Goal: Task Accomplishment & Management: Manage account settings

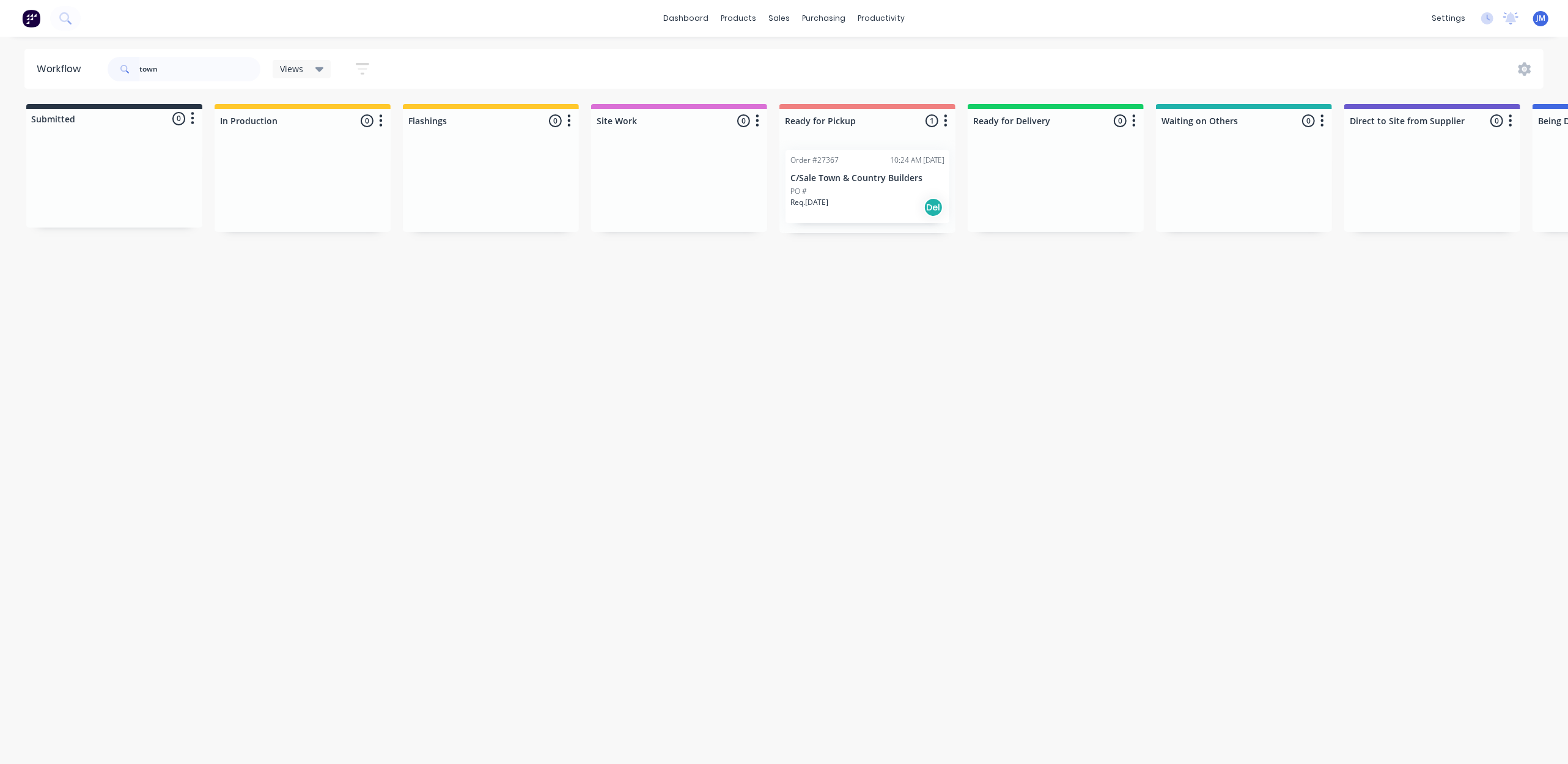
click at [829, 201] on p "Req. [DATE]" at bounding box center [809, 202] width 38 height 11
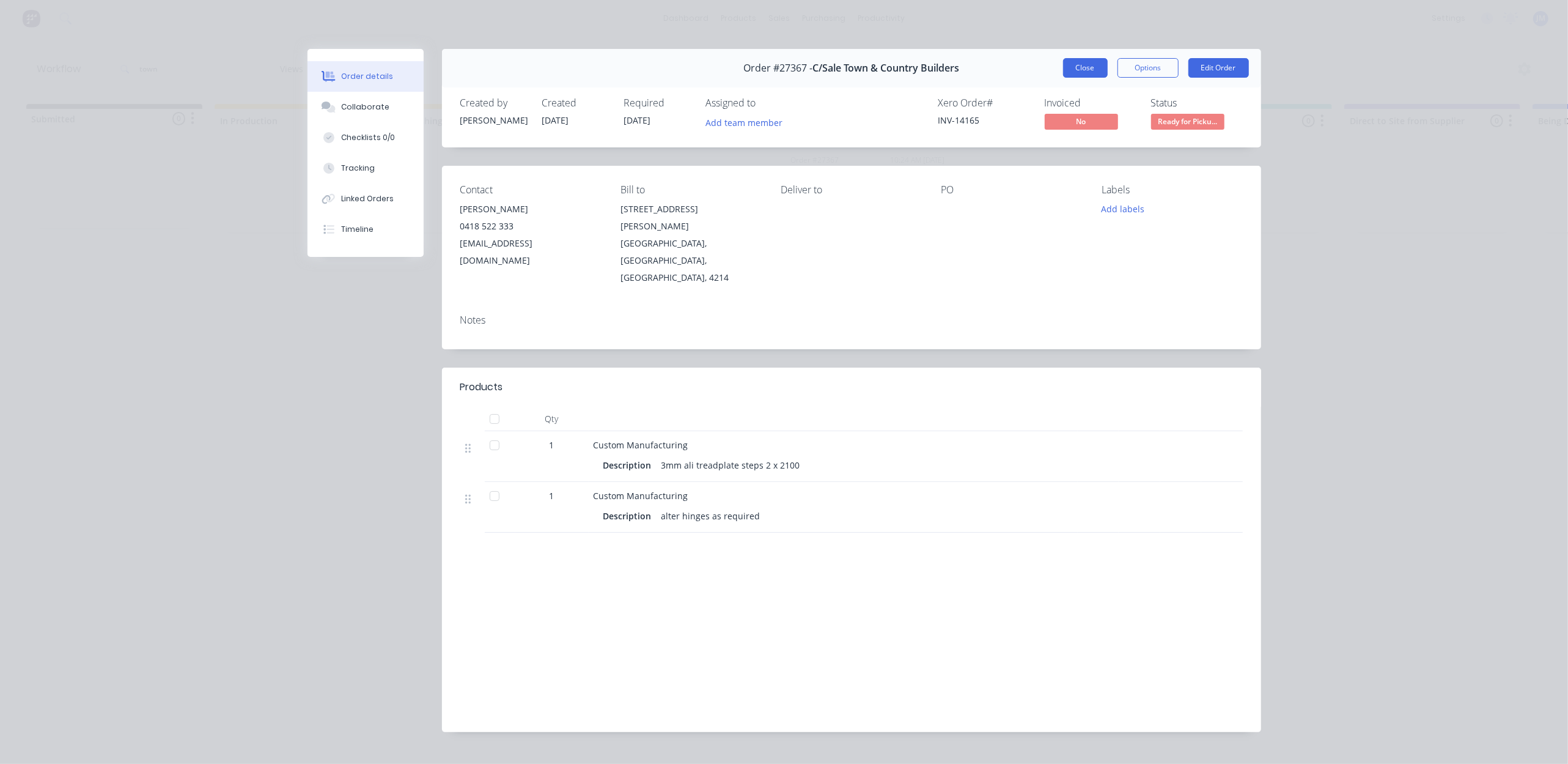
drag, startPoint x: 1068, startPoint y: 65, endPoint x: 1072, endPoint y: 72, distance: 8.1
click at [1068, 66] on button "Close" at bounding box center [1085, 68] width 45 height 20
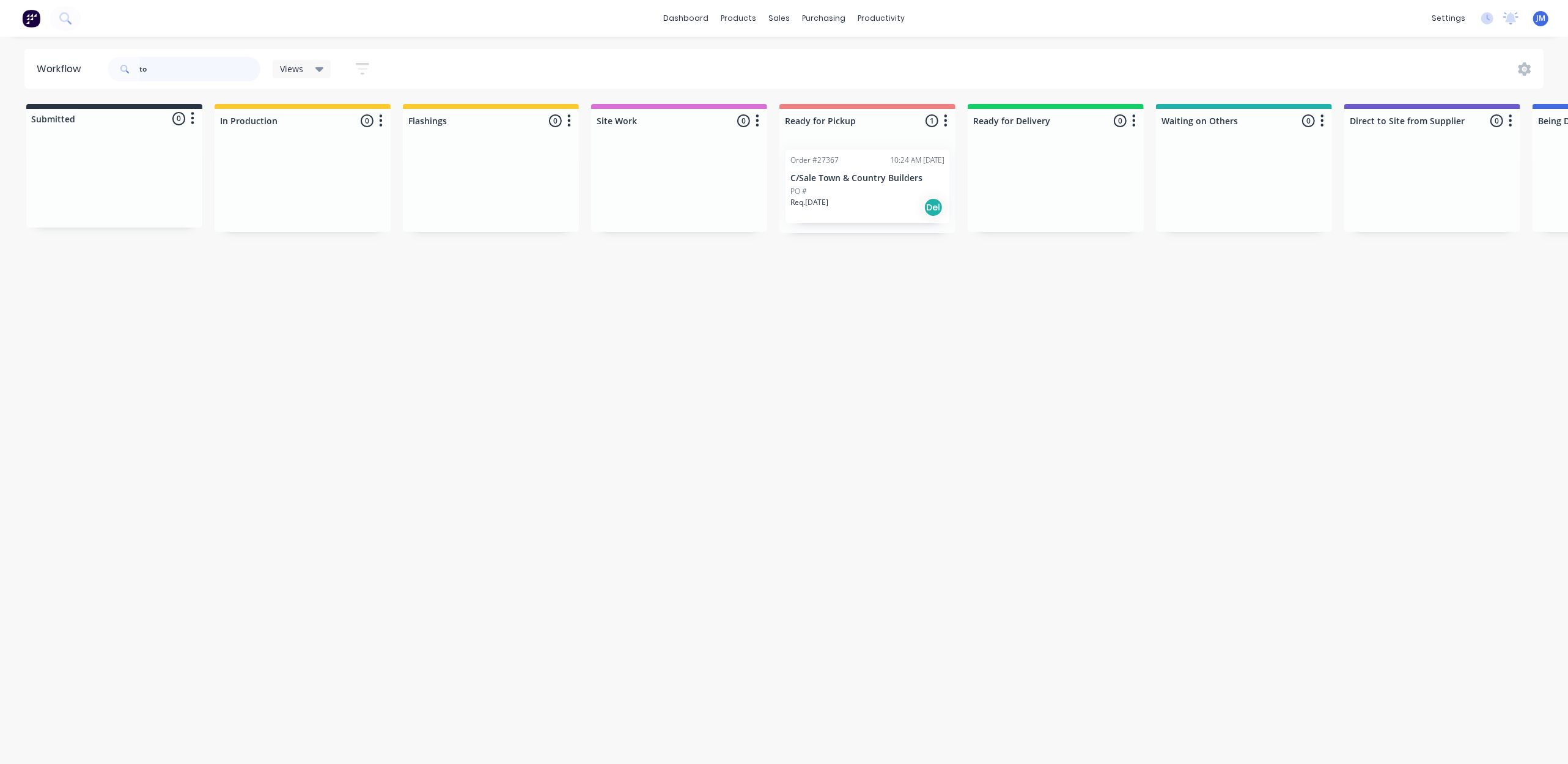
type input "t"
drag, startPoint x: 891, startPoint y: 300, endPoint x: 873, endPoint y: 303, distance: 18.2
click at [891, 302] on div "Mark as Picked Up" at bounding box center [898, 304] width 123 height 25
drag, startPoint x: 185, startPoint y: 74, endPoint x: 44, endPoint y: 56, distance: 142.1
click at [185, 74] on input "27305" at bounding box center [200, 69] width 121 height 24
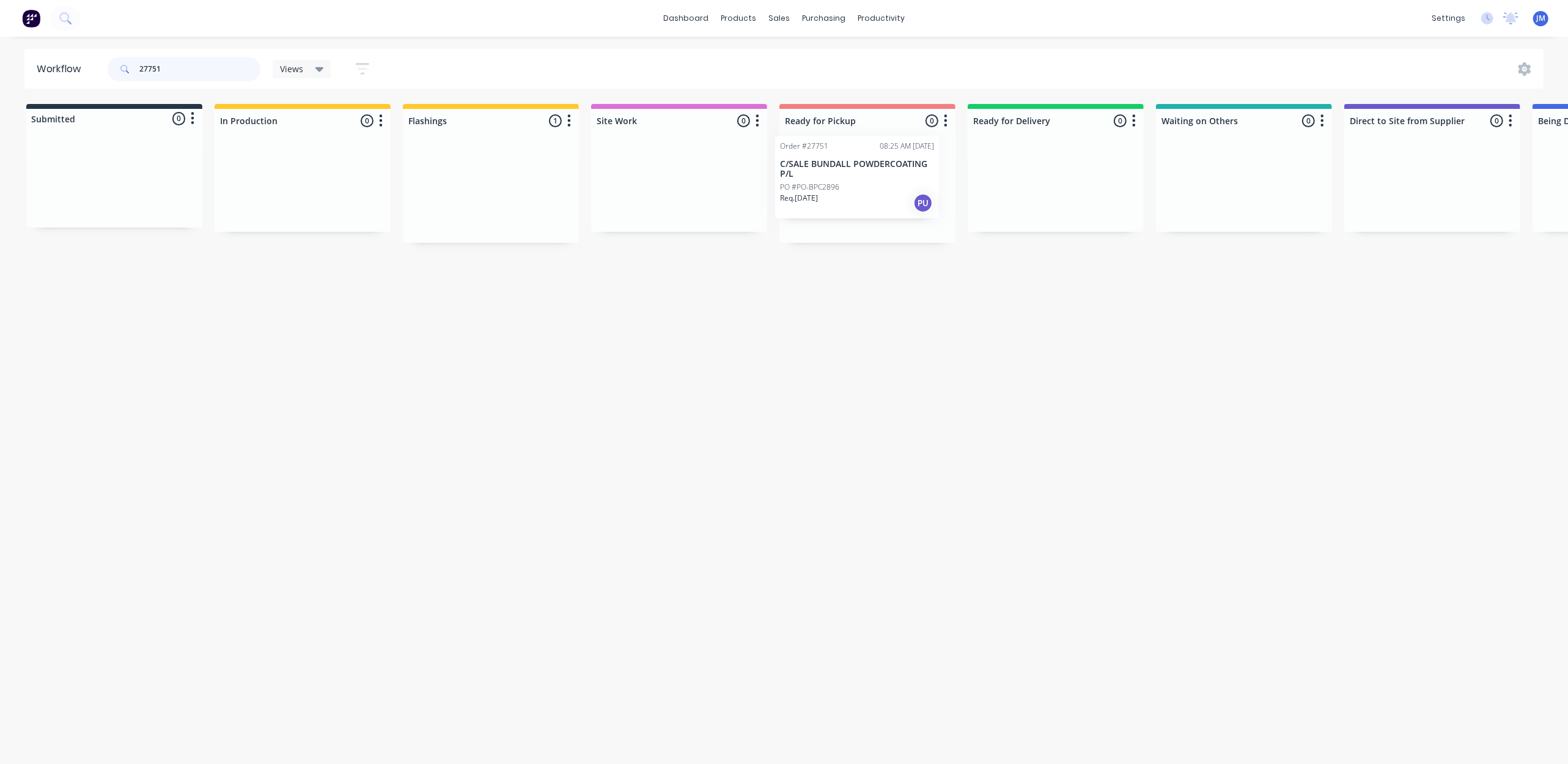
drag, startPoint x: 602, startPoint y: 216, endPoint x: 839, endPoint y: 185, distance: 239.0
click at [839, 185] on div "Submitted 0 Status colour #273444 hex #273444 Save Cancel Summaries Total order…" at bounding box center [1099, 173] width 2216 height 139
click at [878, 285] on div "Mark as Picked Up" at bounding box center [912, 290] width 123 height 25
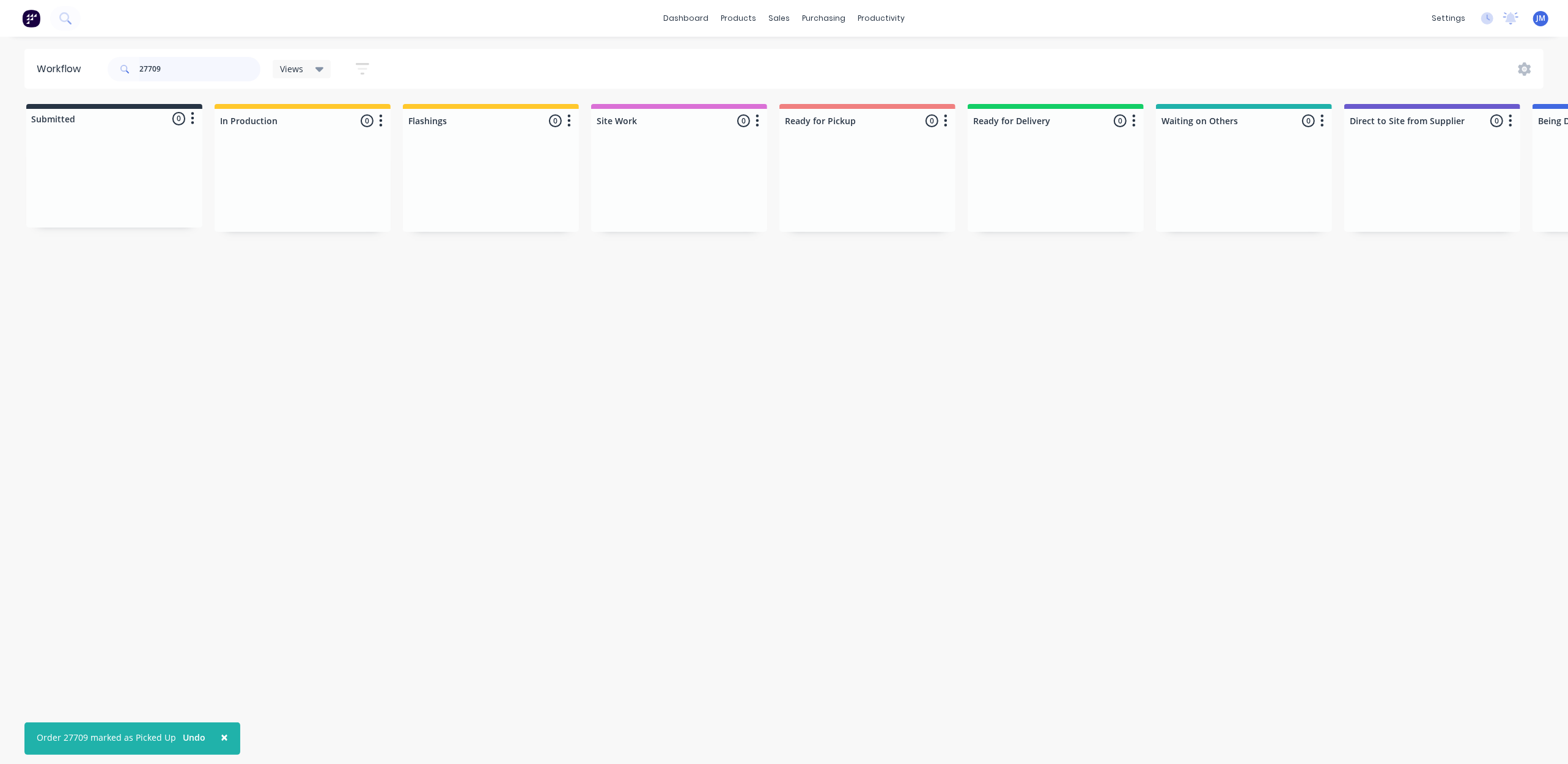
drag, startPoint x: 201, startPoint y: 67, endPoint x: 177, endPoint y: 18, distance: 54.6
click at [201, 65] on input "27709" at bounding box center [200, 69] width 121 height 24
type input "2"
drag, startPoint x: 170, startPoint y: 177, endPoint x: 537, endPoint y: 172, distance: 367.0
click at [527, 179] on div "Submitted 1 Status colour #273444 hex #273444 Save Cancel Summaries Total order…" at bounding box center [1099, 168] width 2216 height 129
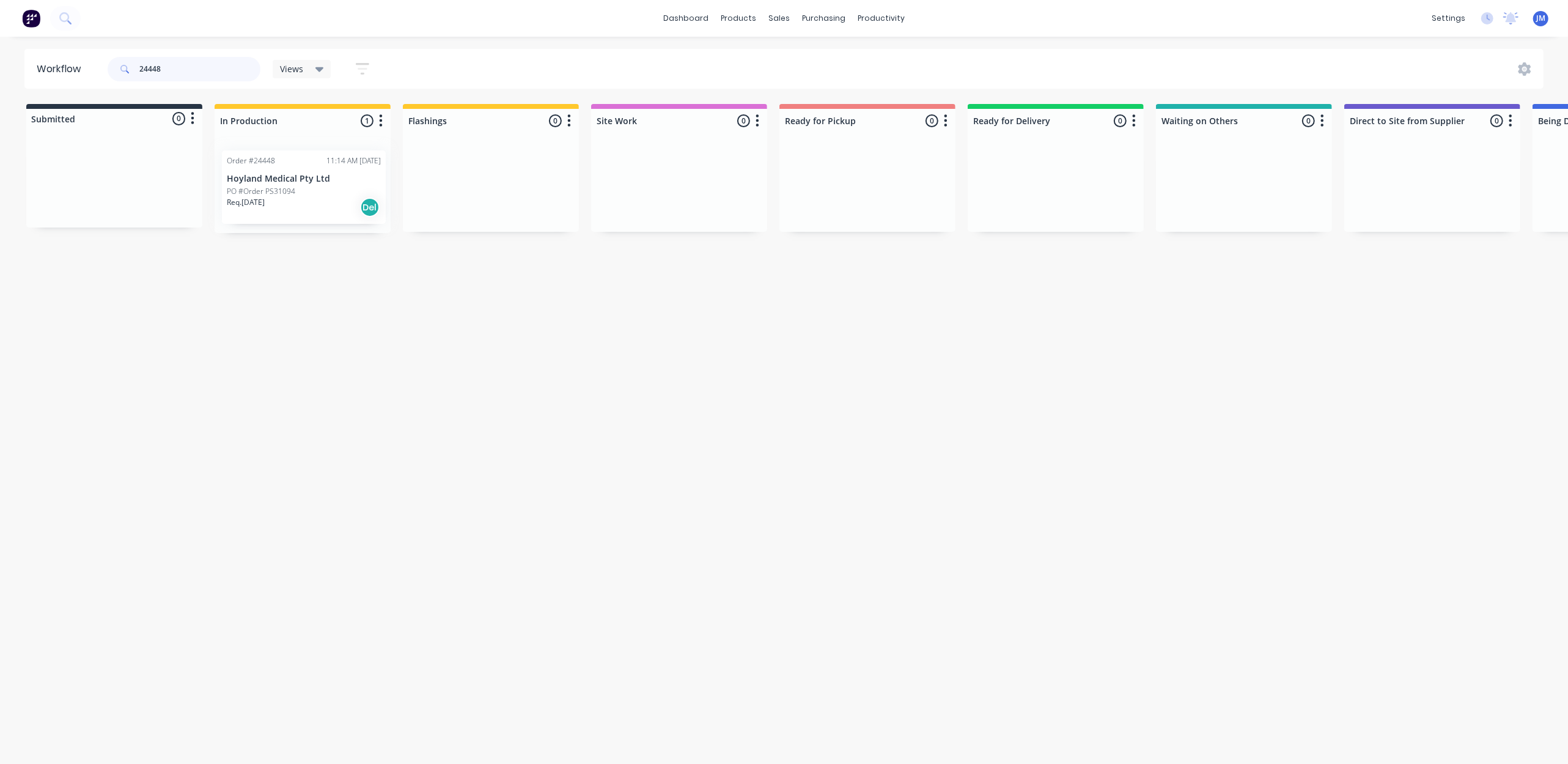
drag, startPoint x: 296, startPoint y: 196, endPoint x: 307, endPoint y: 194, distance: 11.2
click at [304, 194] on div "Order #24448 11:14 AM [DATE] Hoyland Medical Pty Ltd PO #Order PS31094 Req. [DA…" at bounding box center [302, 187] width 176 height 93
type input "2"
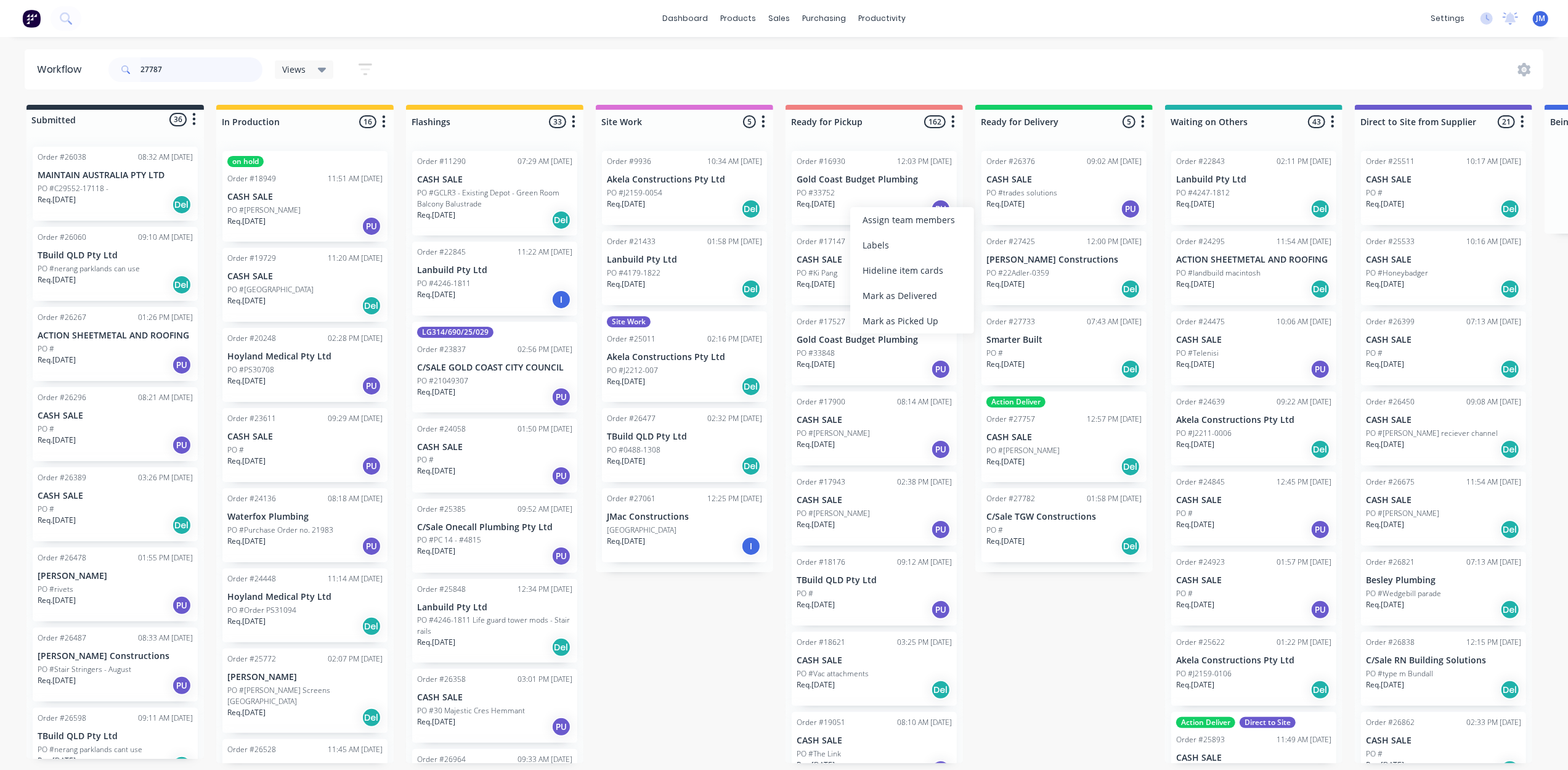
click at [188, 69] on input "27787" at bounding box center [201, 70] width 122 height 25
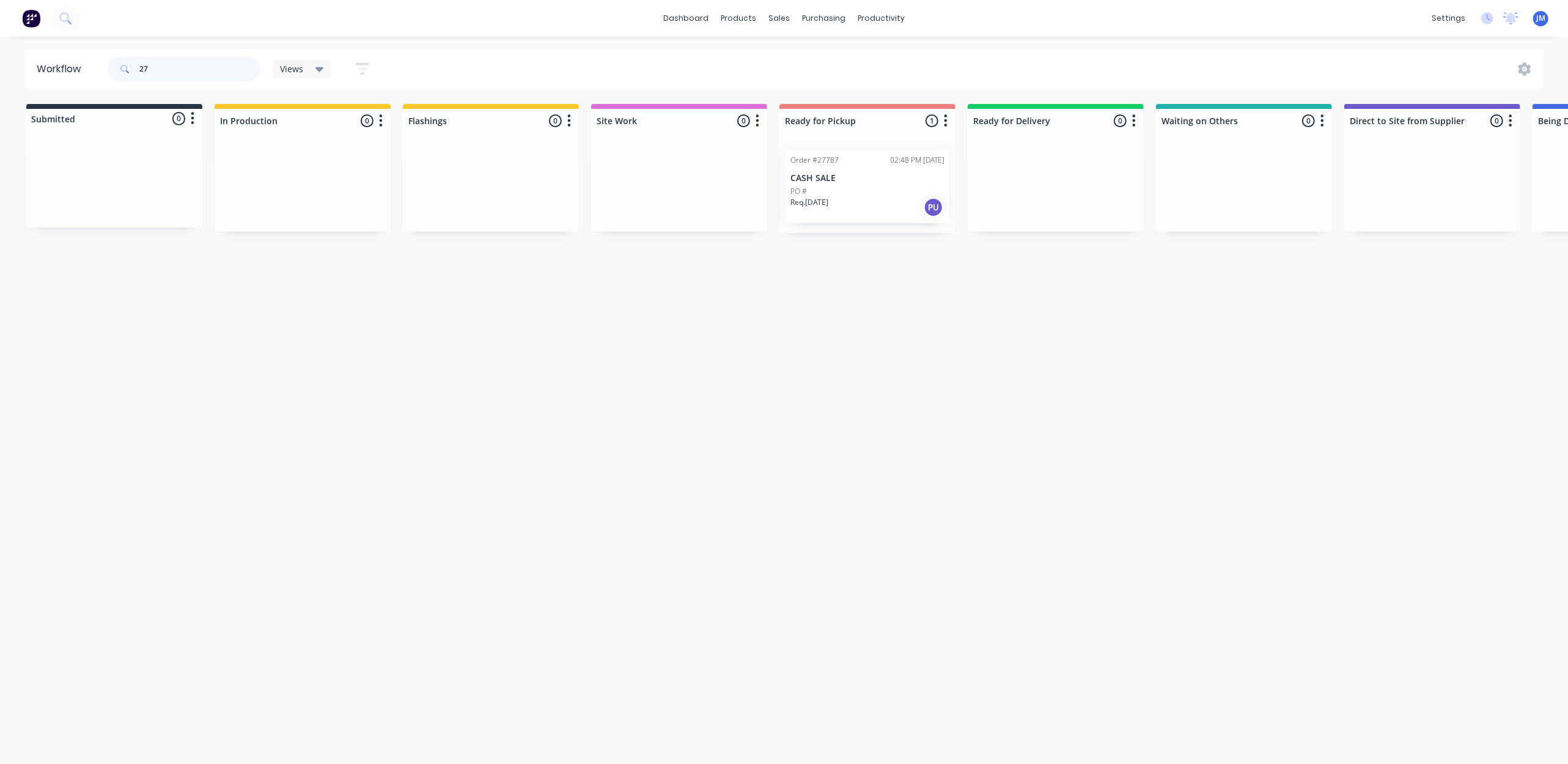
type input "2"
type input "[PERSON_NAME]"
click at [314, 199] on div "Req. [DATE] PU" at bounding box center [302, 207] width 154 height 21
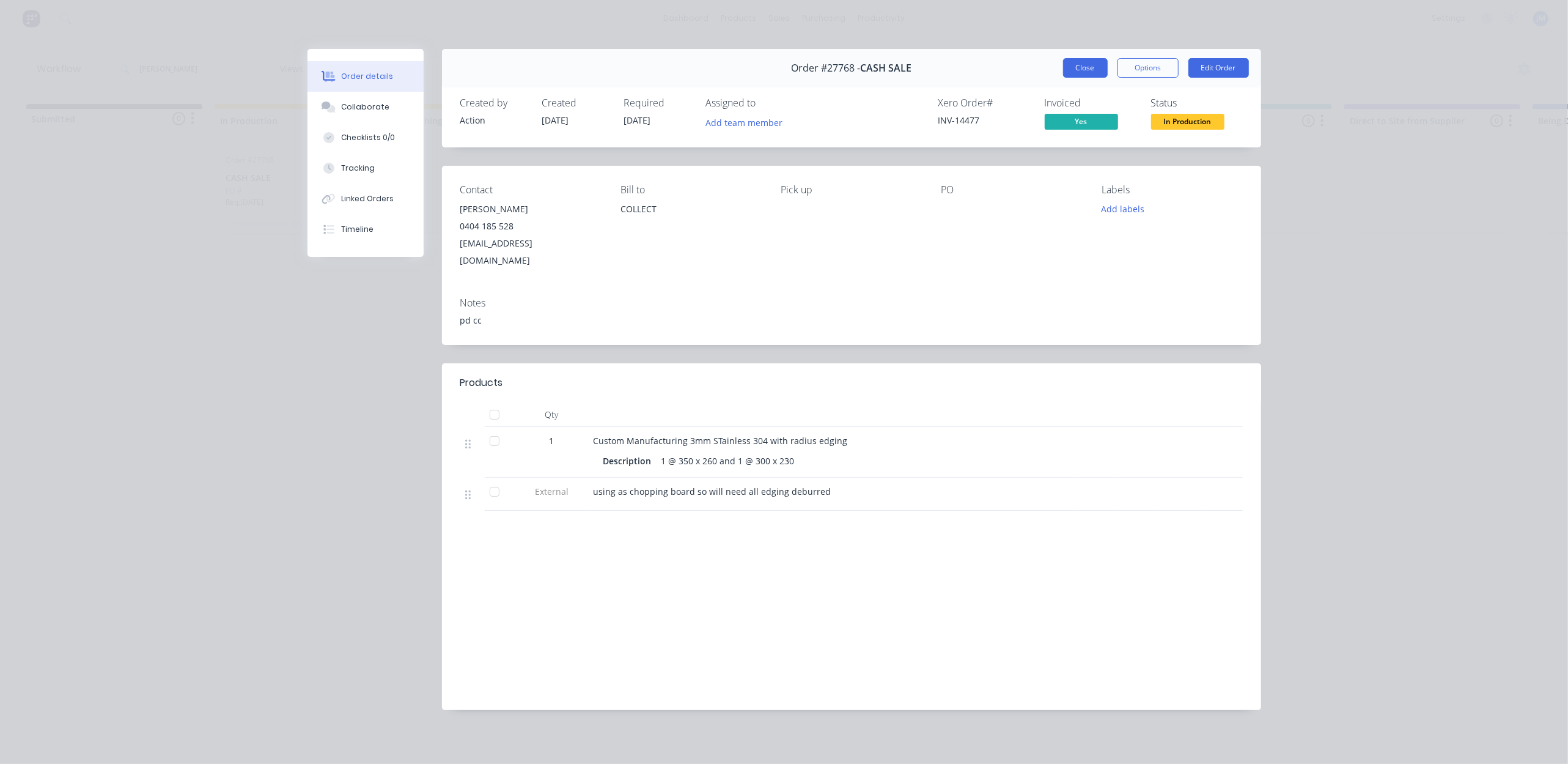
click at [1091, 69] on button "Close" at bounding box center [1085, 68] width 45 height 20
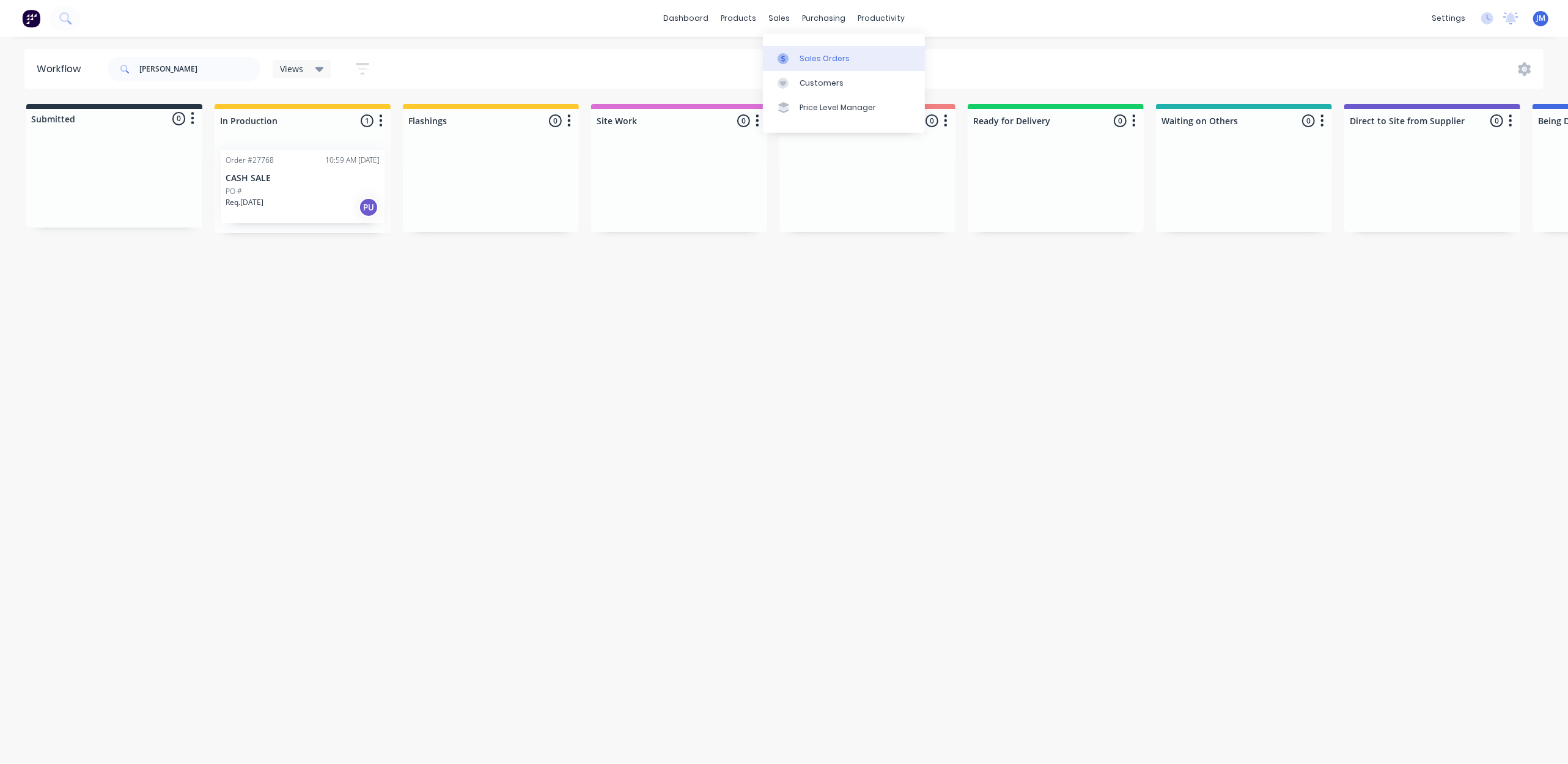
click at [797, 51] on link "Sales Orders" at bounding box center [844, 58] width 162 height 24
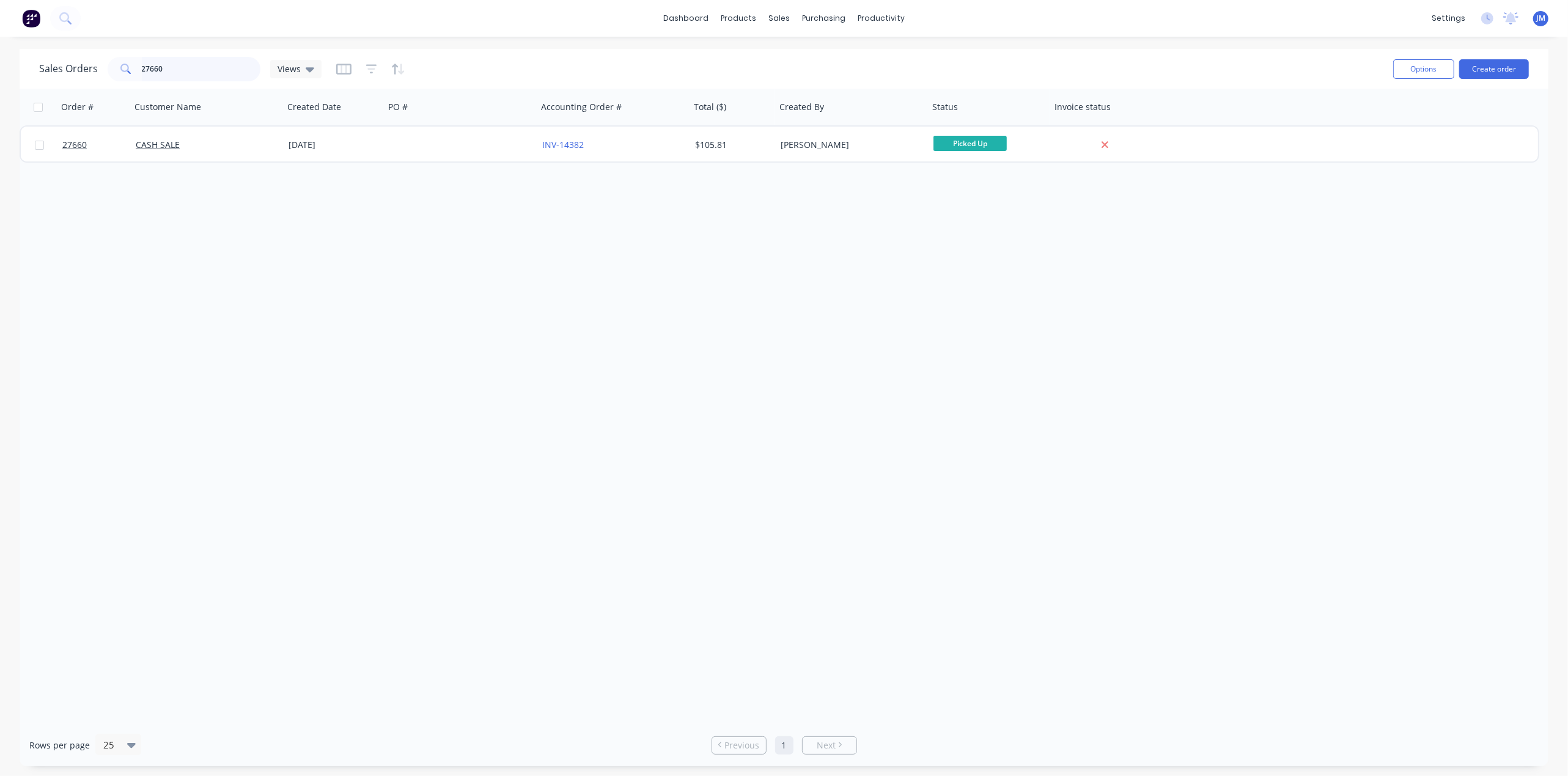
click at [206, 70] on input "27660" at bounding box center [201, 69] width 119 height 24
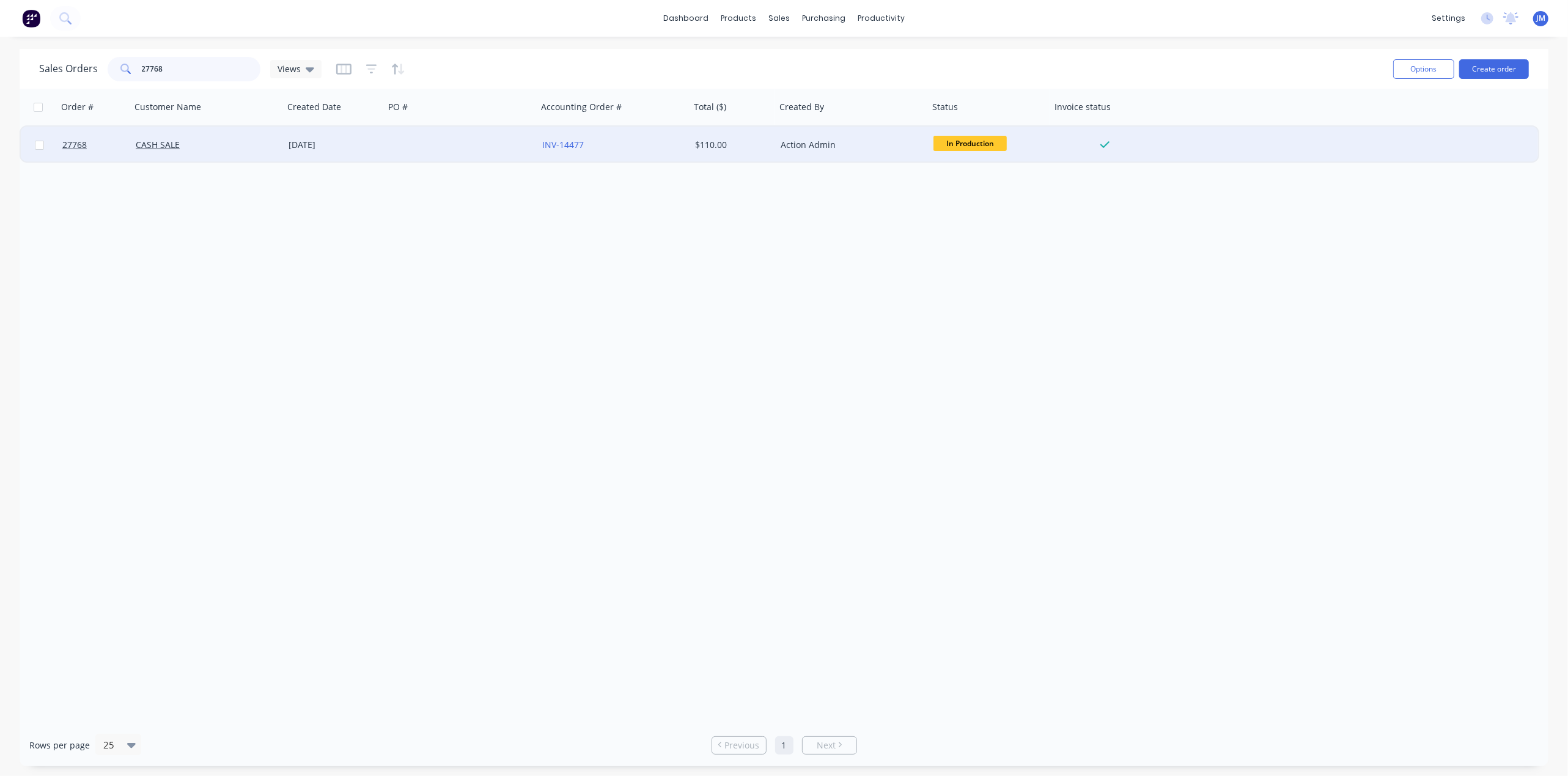
type input "27768"
click at [479, 160] on div at bounding box center [461, 145] width 153 height 37
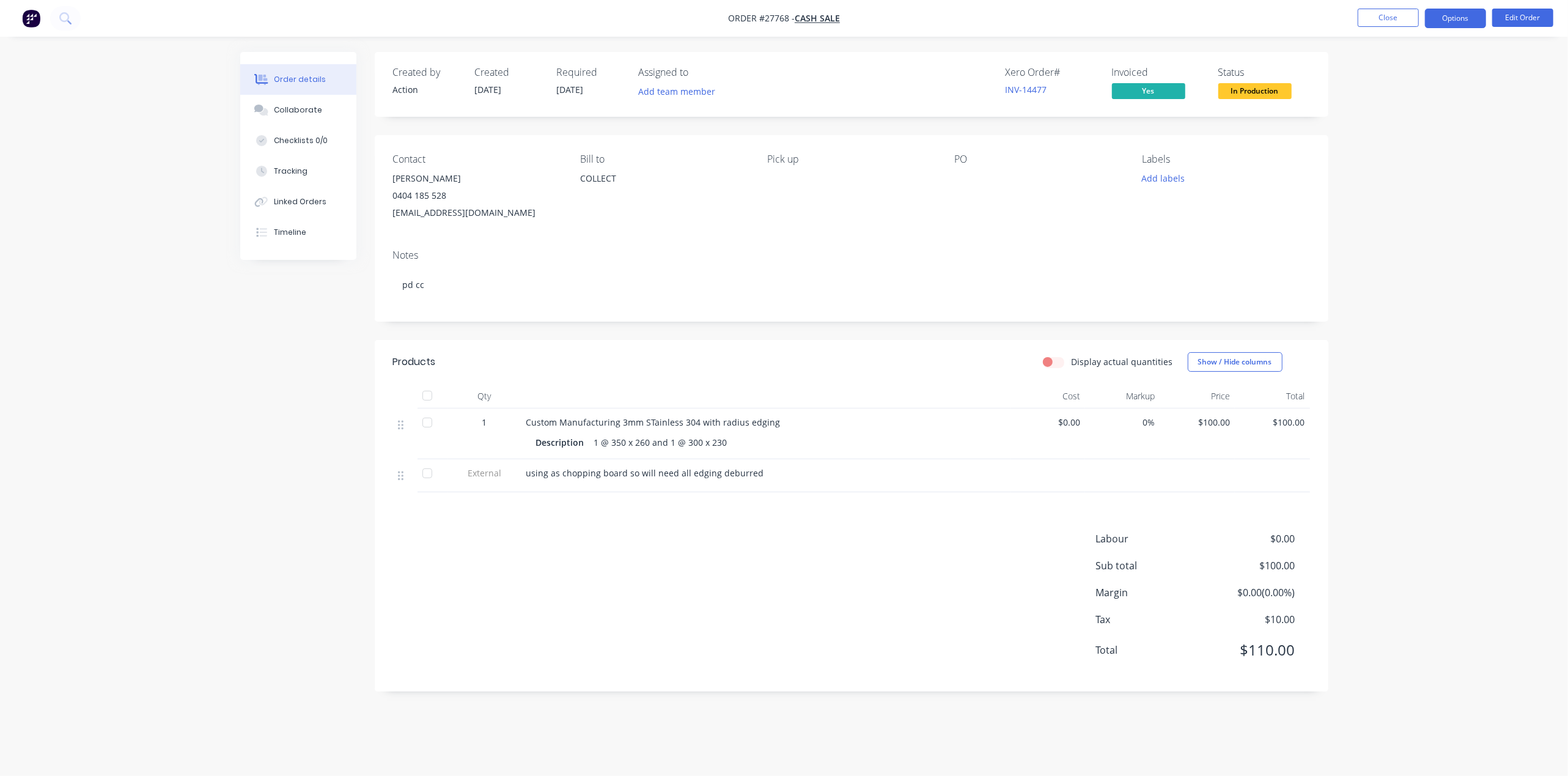
click at [1467, 18] on button "Options" at bounding box center [1455, 18] width 61 height 20
click at [1397, 147] on div "Work Order" at bounding box center [1419, 148] width 113 height 18
click at [1384, 119] on div "Without pricing" at bounding box center [1419, 123] width 113 height 18
click at [1387, 13] on button "Close" at bounding box center [1388, 17] width 61 height 19
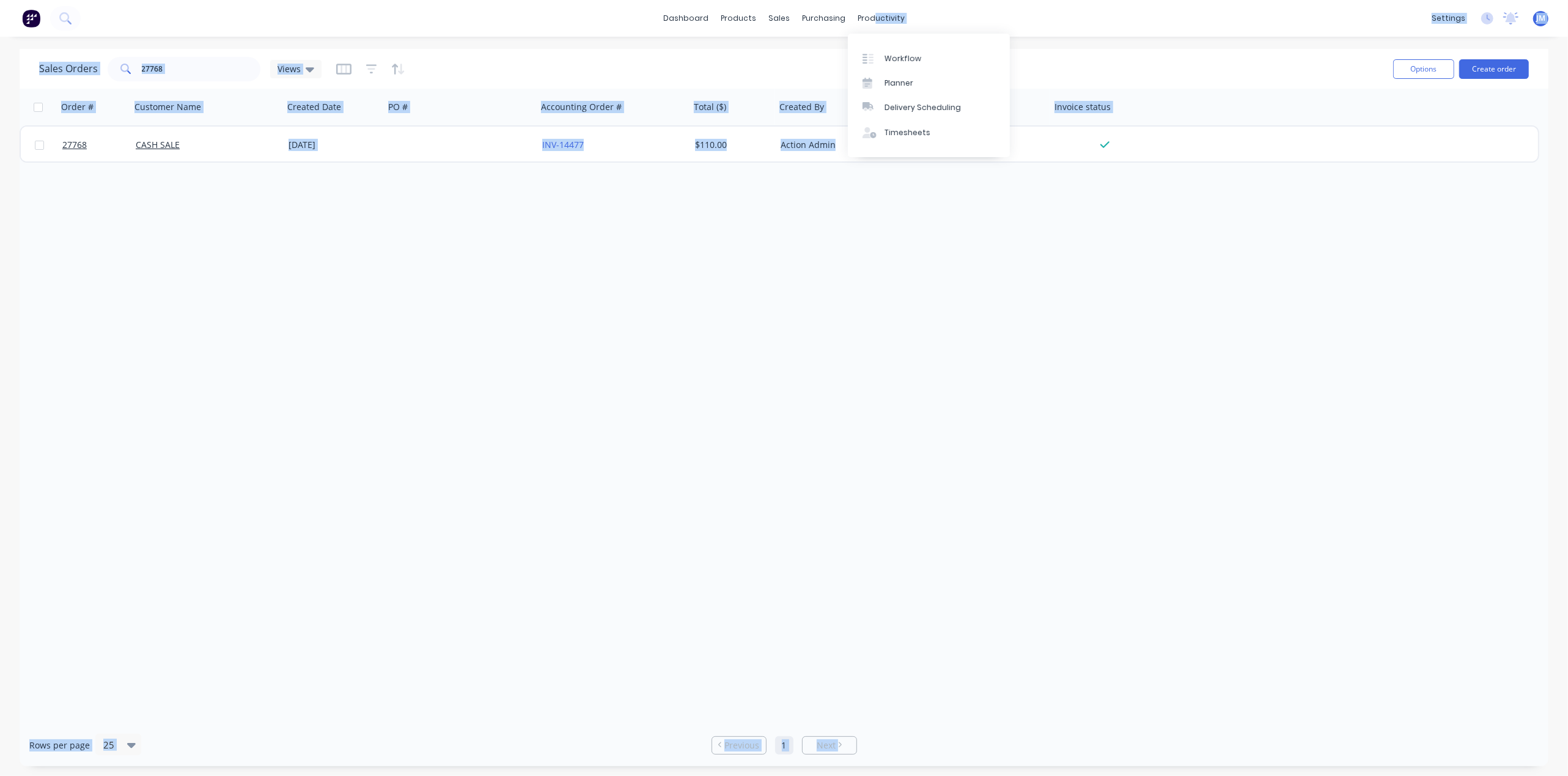
drag, startPoint x: 872, startPoint y: 28, endPoint x: 871, endPoint y: 38, distance: 10.0
click at [871, 38] on body "dashboard products sales purchasing productivity dashboard products Product Cat…" at bounding box center [784, 388] width 1568 height 776
click at [964, 8] on div "dashboard products sales purchasing productivity dashboard products Product Cat…" at bounding box center [784, 18] width 1568 height 37
click at [901, 324] on div "Order # Customer Name Created Date PO # Accounting Order # Total ($) Created By…" at bounding box center [784, 406] width 1529 height 635
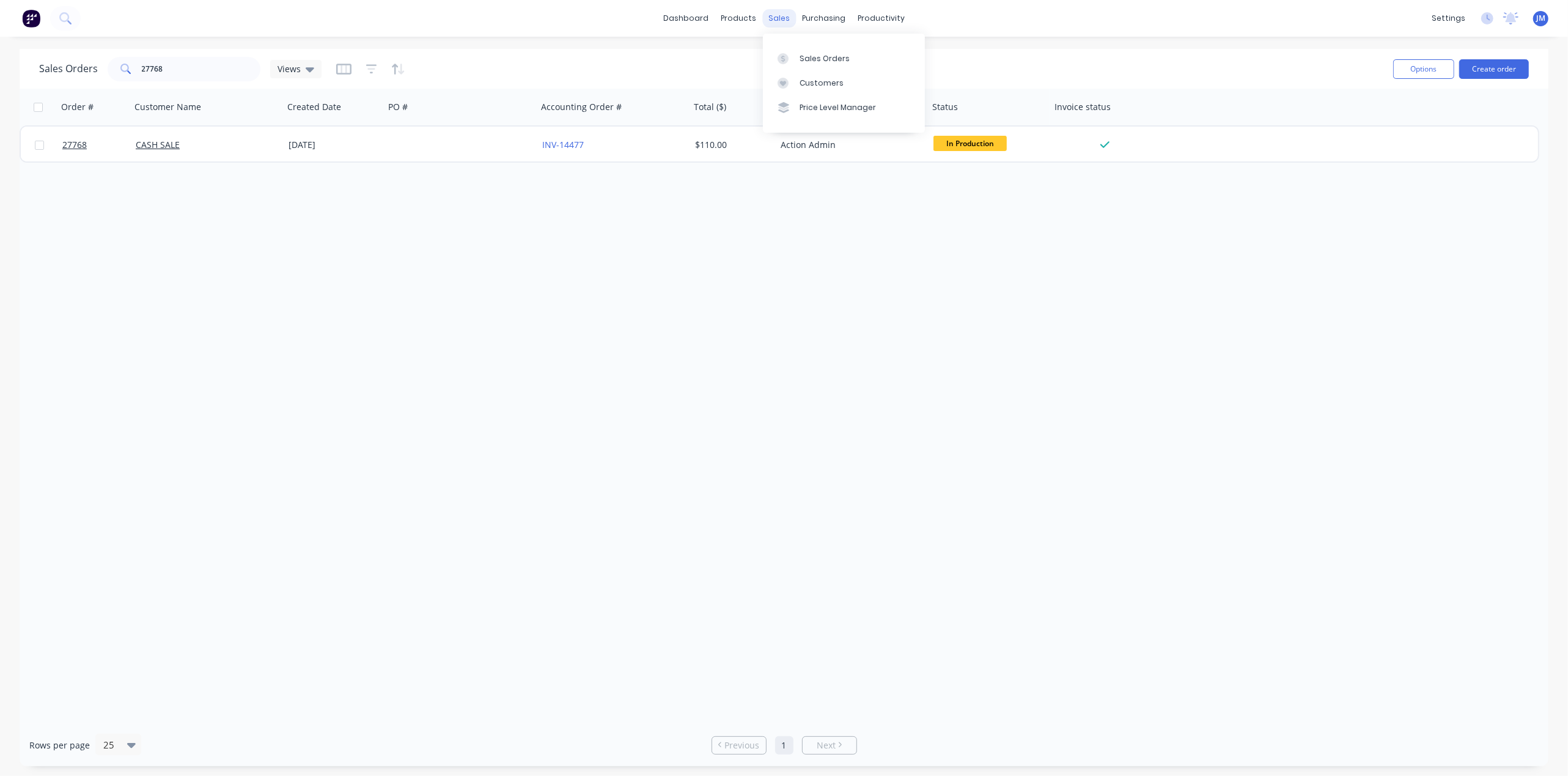
click at [786, 15] on div "sales" at bounding box center [779, 18] width 33 height 19
click at [795, 55] on div at bounding box center [787, 58] width 19 height 11
drag, startPoint x: 207, startPoint y: 76, endPoint x: 213, endPoint y: 72, distance: 7.2
click at [207, 74] on input "27768" at bounding box center [201, 69] width 119 height 24
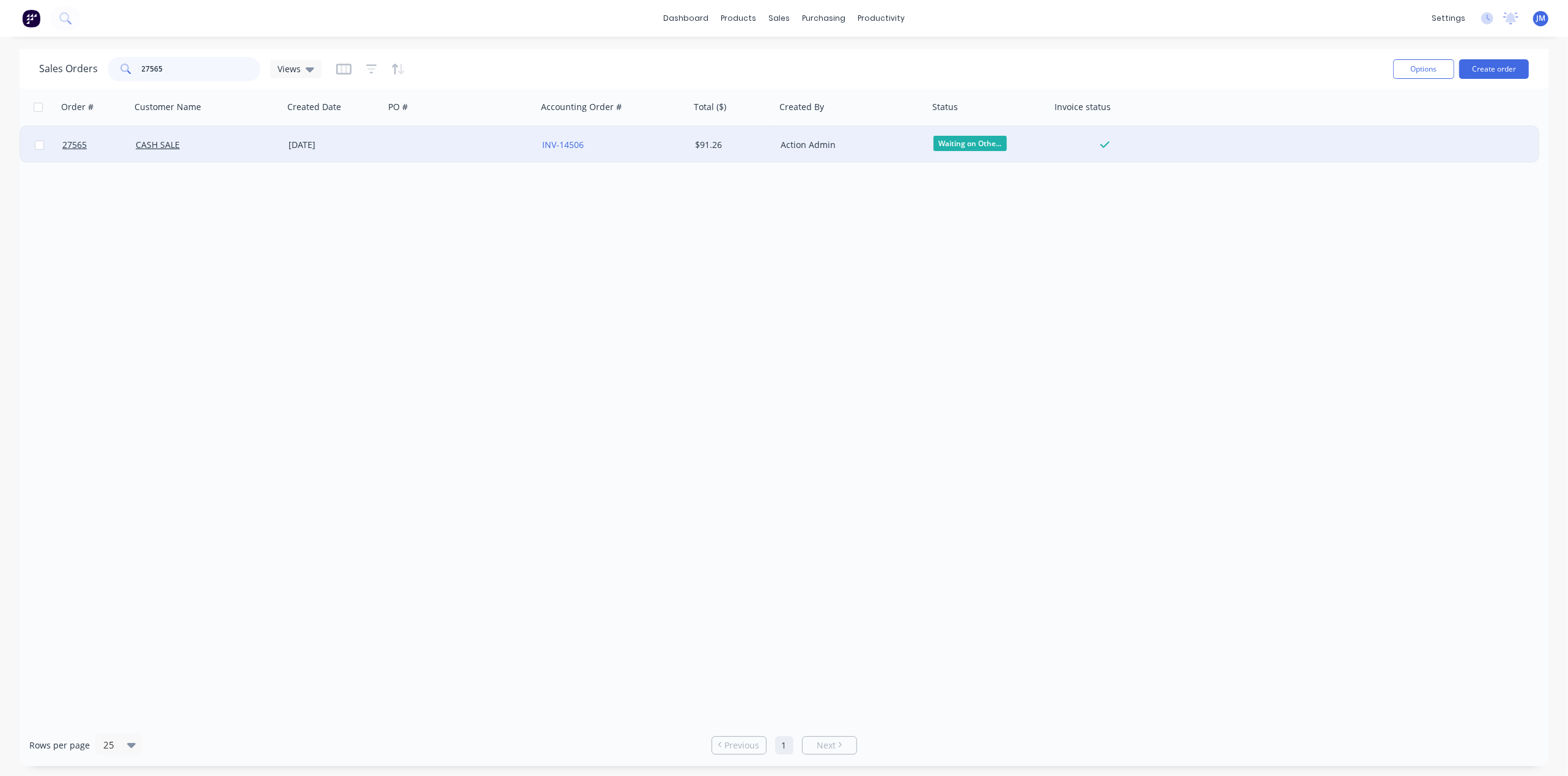
type input "27565"
click at [223, 153] on div "CASH SALE" at bounding box center [207, 145] width 153 height 37
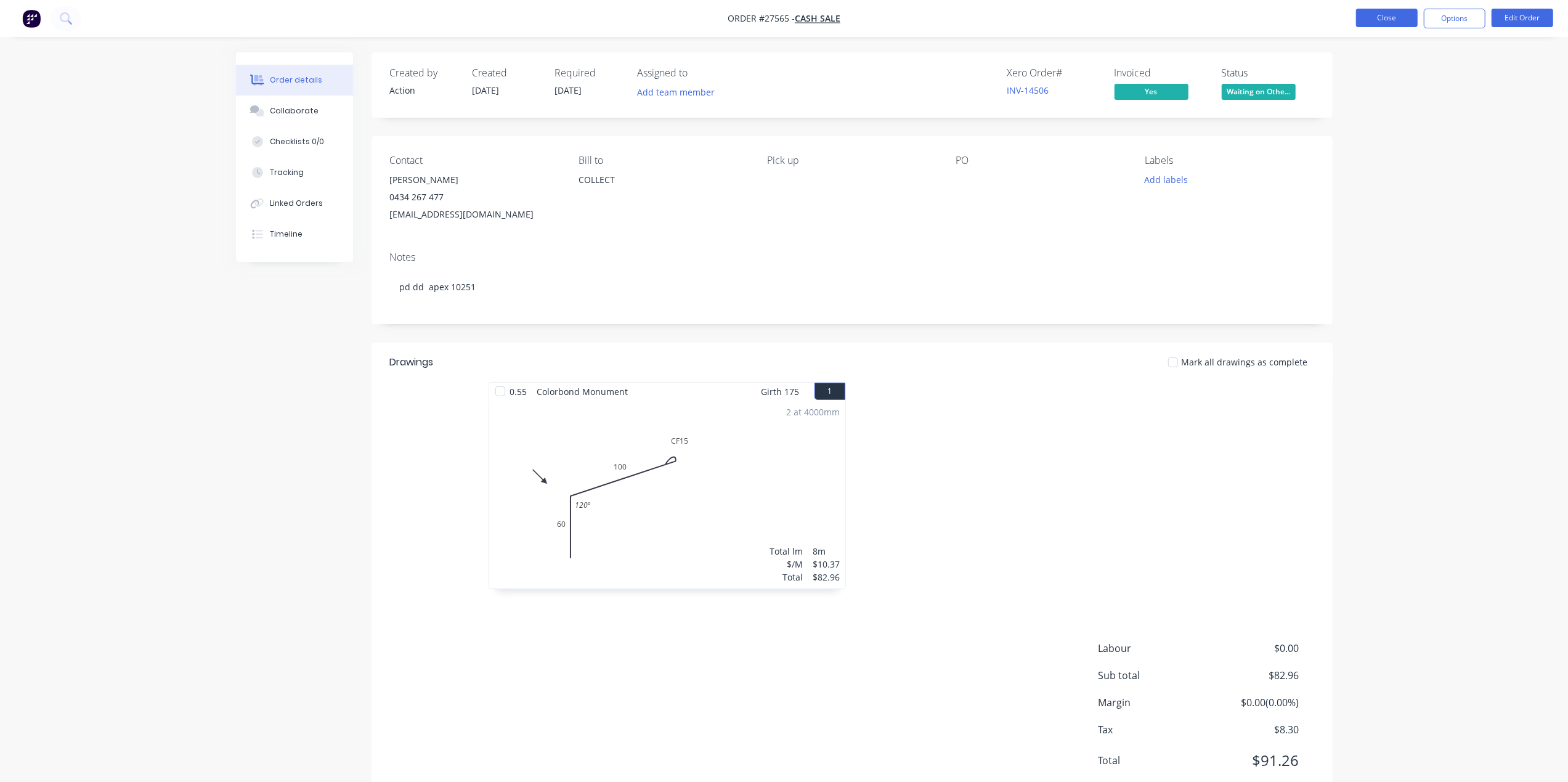
click at [1398, 15] on button "Close" at bounding box center [1387, 17] width 61 height 19
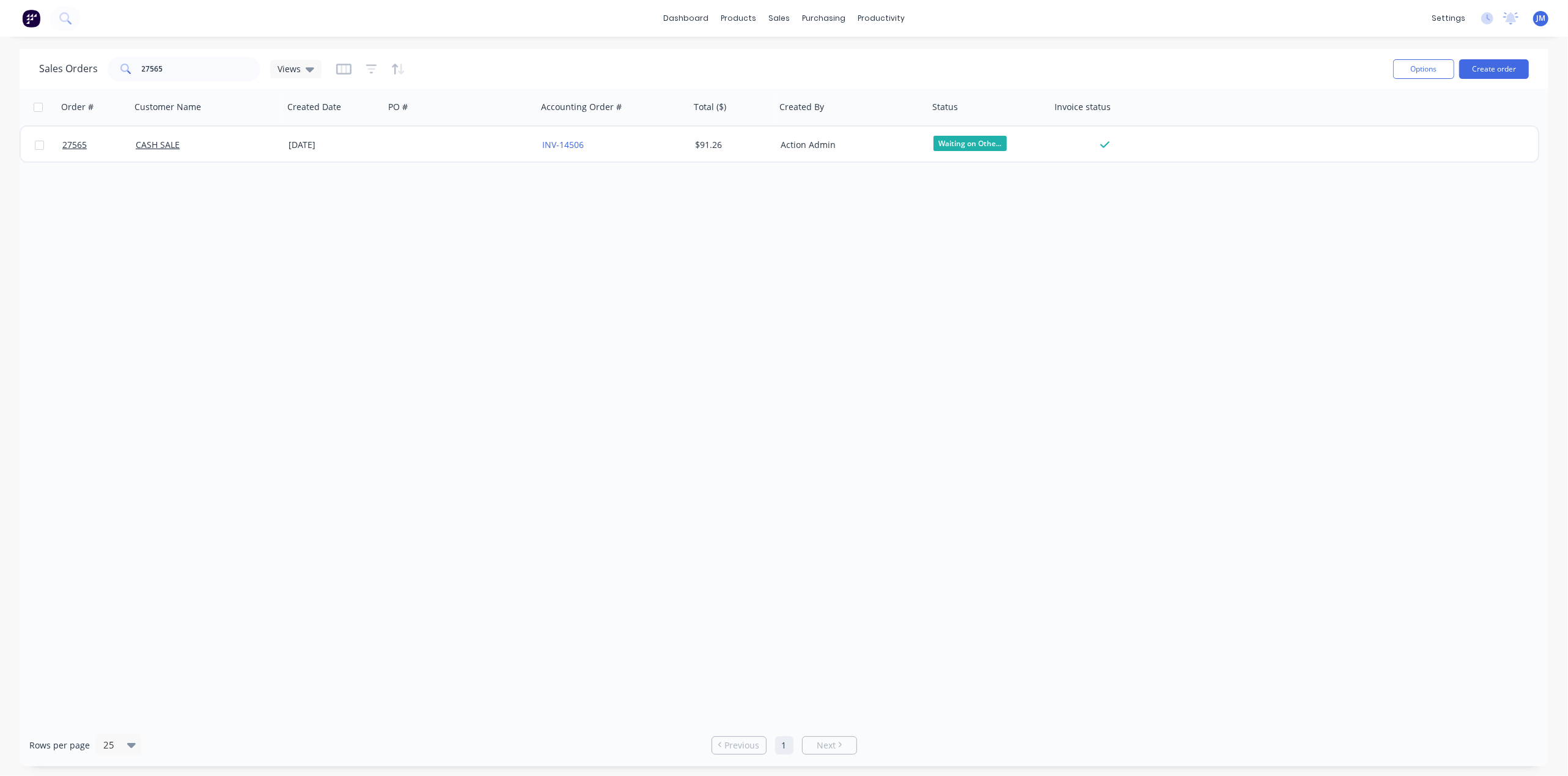
drag, startPoint x: 964, startPoint y: 140, endPoint x: 1016, endPoint y: 165, distance: 57.7
click at [964, 140] on span "Waiting on Othe..." at bounding box center [970, 144] width 74 height 15
click at [966, 274] on span "Ready for Pickup" at bounding box center [973, 273] width 69 height 12
click at [907, 51] on link "Workflow" at bounding box center [928, 58] width 162 height 24
click at [176, 69] on input "text" at bounding box center [200, 69] width 121 height 24
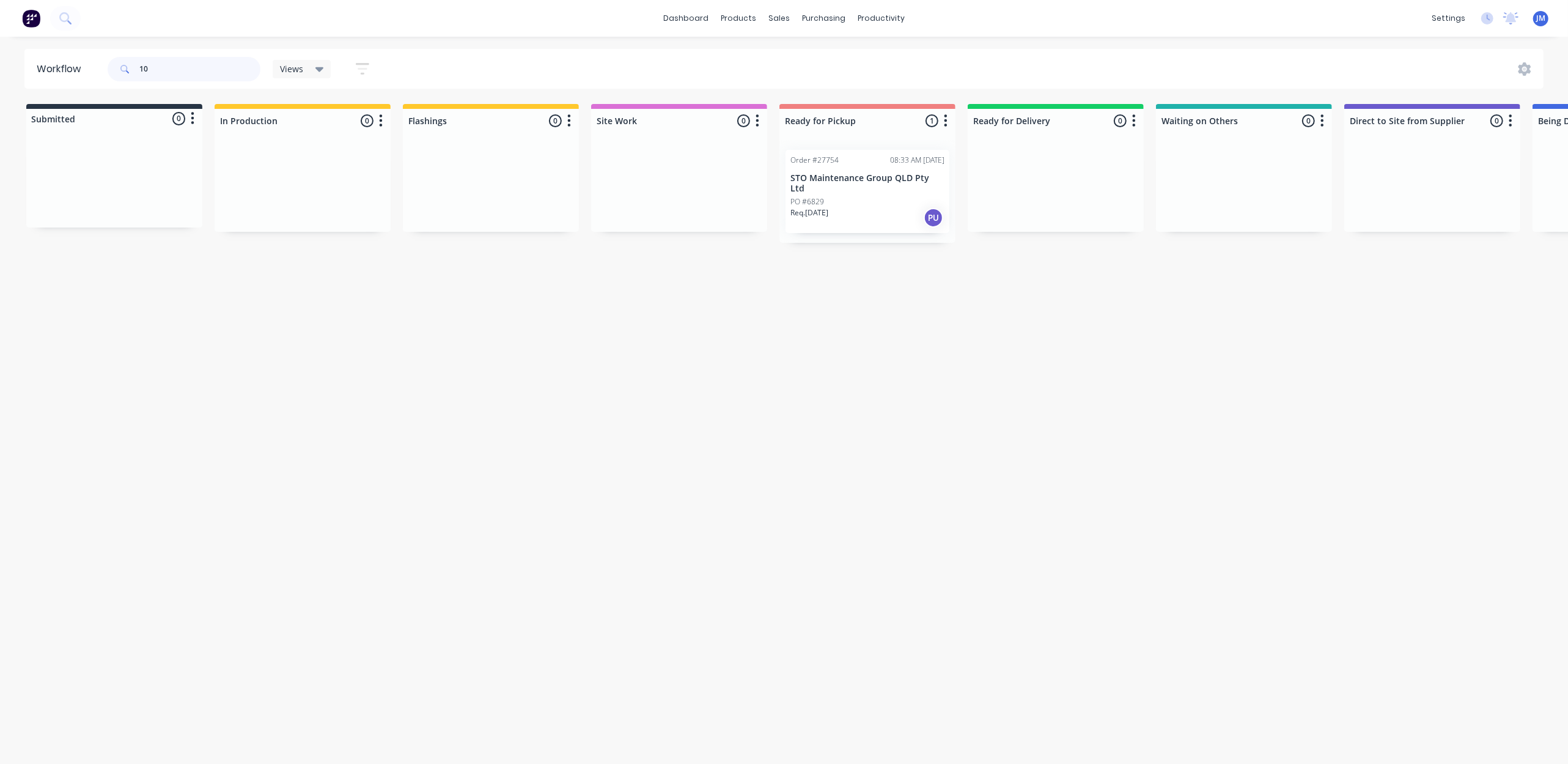
type input "1"
drag, startPoint x: 509, startPoint y: 184, endPoint x: 902, endPoint y: 192, distance: 393.1
click at [896, 194] on div "Submitted 0 Status colour #273444 hex #273444 Save Cancel Summaries Total order…" at bounding box center [1099, 168] width 2216 height 129
drag, startPoint x: 495, startPoint y: 198, endPoint x: 842, endPoint y: 186, distance: 347.2
click at [842, 186] on div "Submitted 0 Status colour #273444 hex #273444 Save Cancel Summaries Total order…" at bounding box center [1099, 173] width 2216 height 139
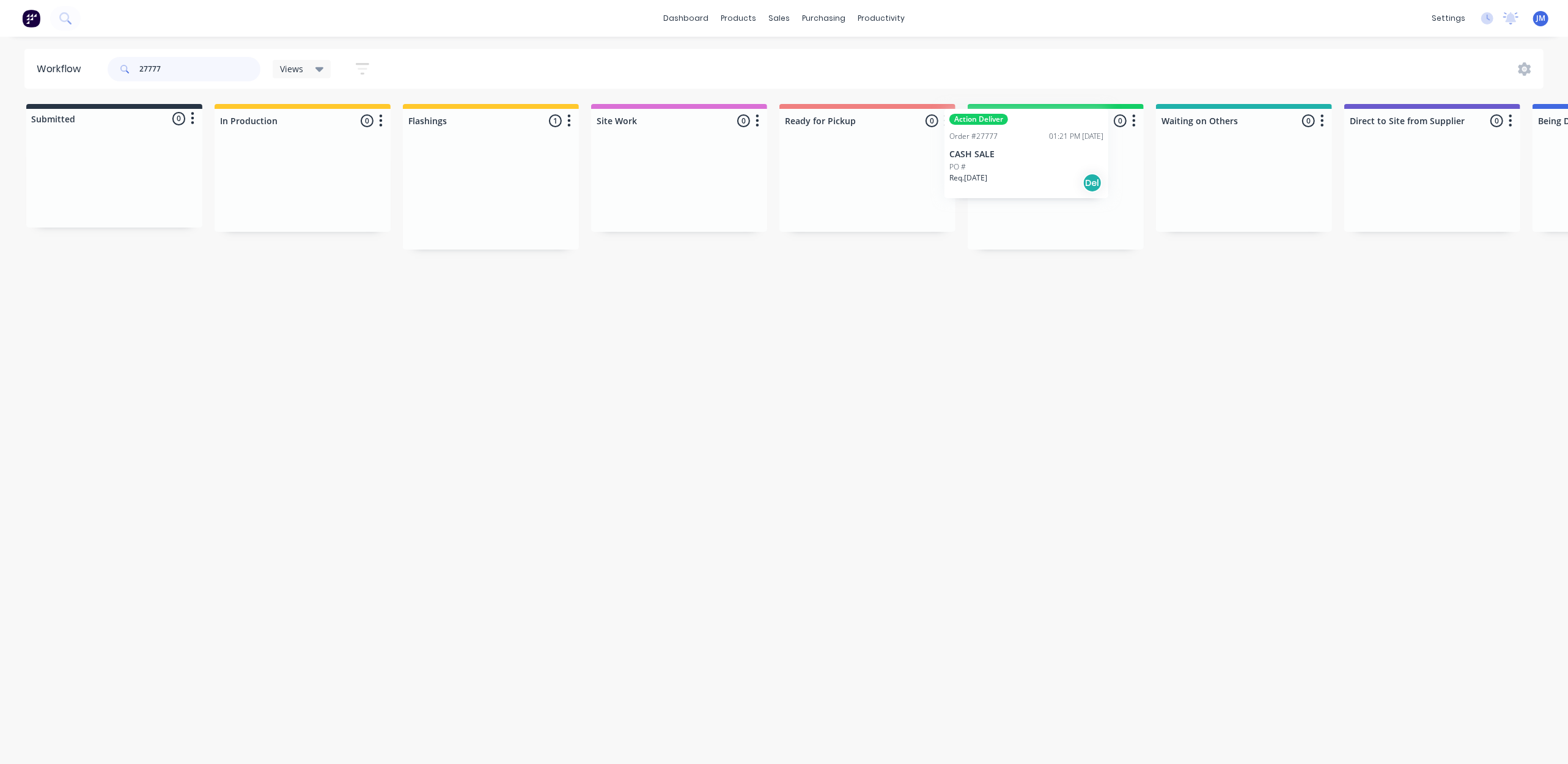
drag, startPoint x: 487, startPoint y: 216, endPoint x: 1027, endPoint y: 174, distance: 541.6
click at [1027, 174] on div "Submitted 0 Status colour #273444 hex #273444 Save Cancel Summaries Total order…" at bounding box center [1099, 176] width 2216 height 145
type input "2"
drag, startPoint x: 363, startPoint y: 188, endPoint x: 805, endPoint y: 128, distance: 446.1
click at [914, 167] on div "Submitted 0 Status colour #273444 hex #273444 Save Cancel Summaries Total order…" at bounding box center [1099, 168] width 2216 height 129
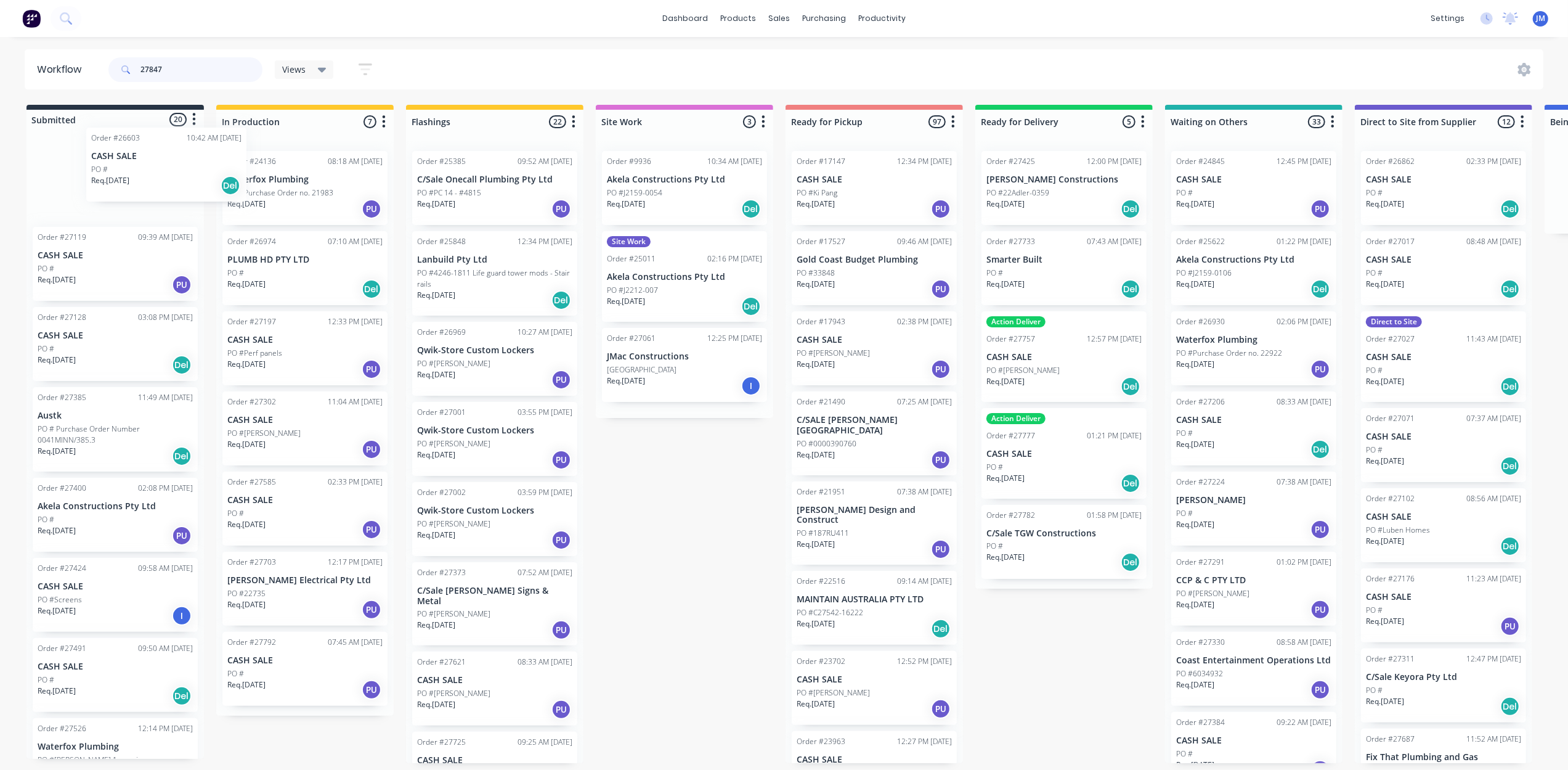
click at [144, 178] on div "Order #26603 10:42 AM [DATE] CASH SALE PO # Req. [DATE] Del Order #27119 09:39 …" at bounding box center [115, 448] width 178 height 622
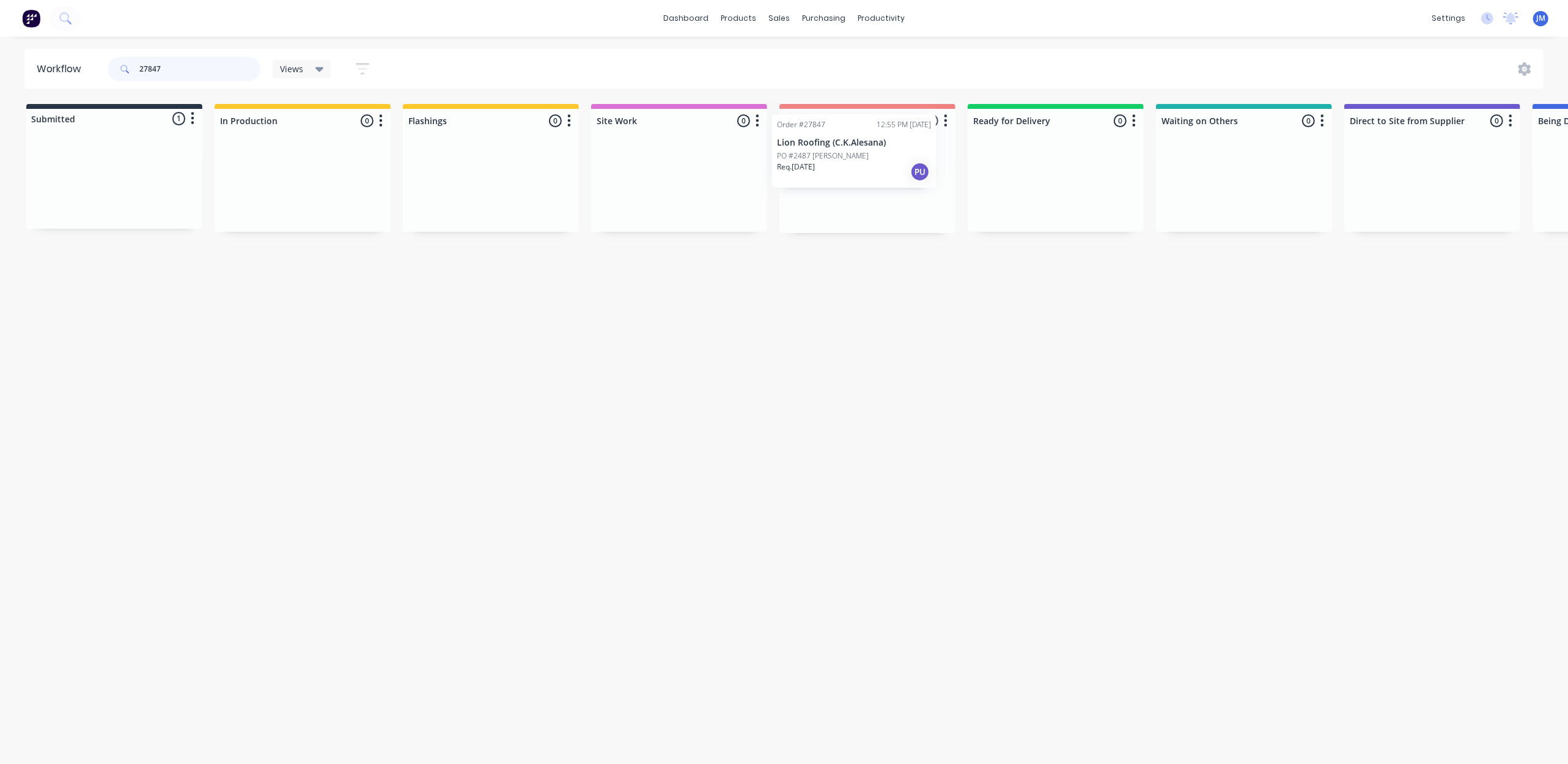
drag, startPoint x: 118, startPoint y: 184, endPoint x: 846, endPoint y: 147, distance: 728.9
click at [846, 147] on div "Submitted 1 Status colour #273444 hex #273444 Save Cancel Summaries Total order…" at bounding box center [1099, 168] width 2216 height 129
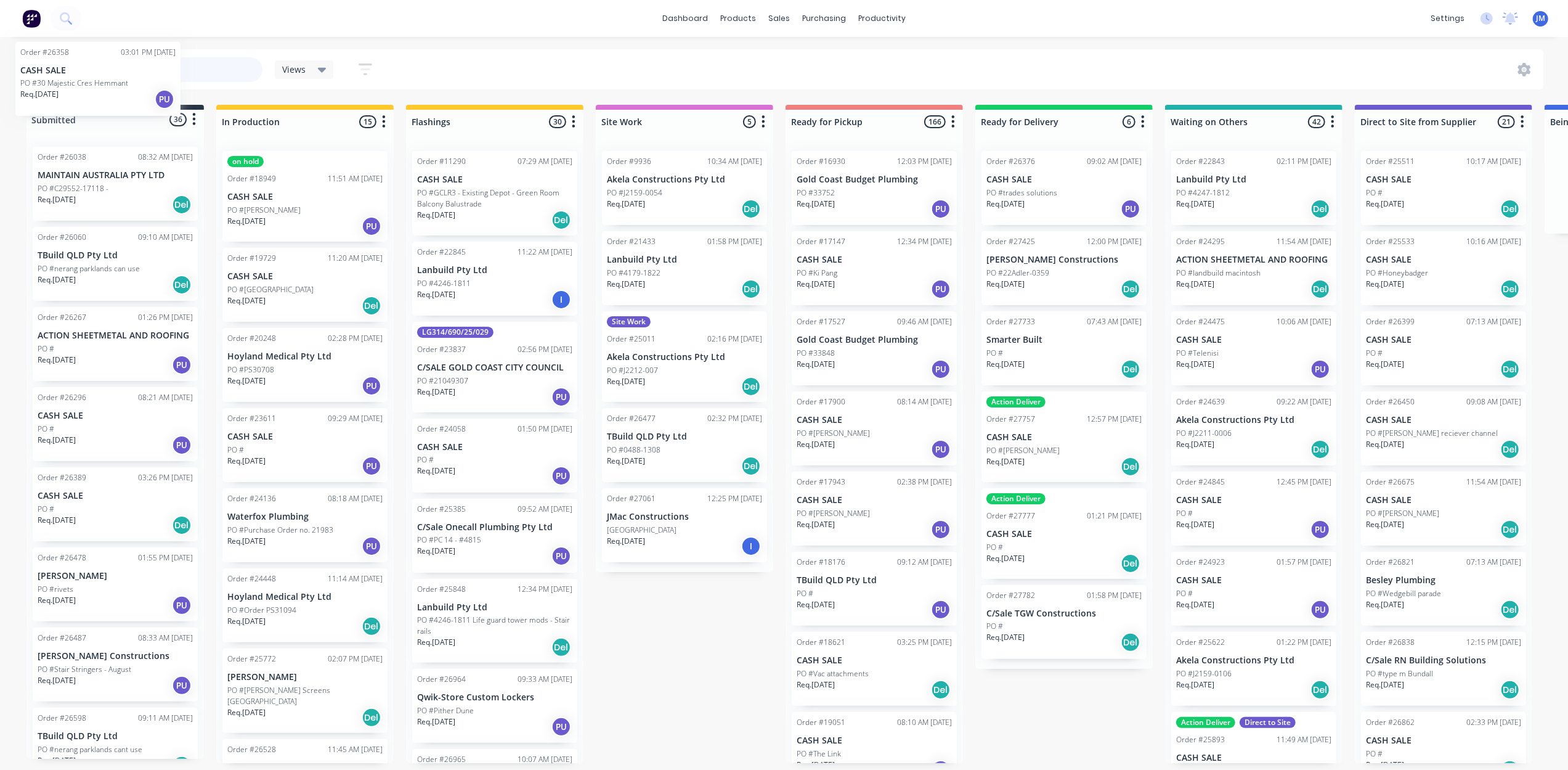
drag, startPoint x: 464, startPoint y: 195, endPoint x: 40, endPoint y: 87, distance: 437.5
click at [40, 87] on div "Workflow 26358 Views Save new view None (Default) edit Show/Hide statuses Show …" at bounding box center [784, 397] width 1568 height 696
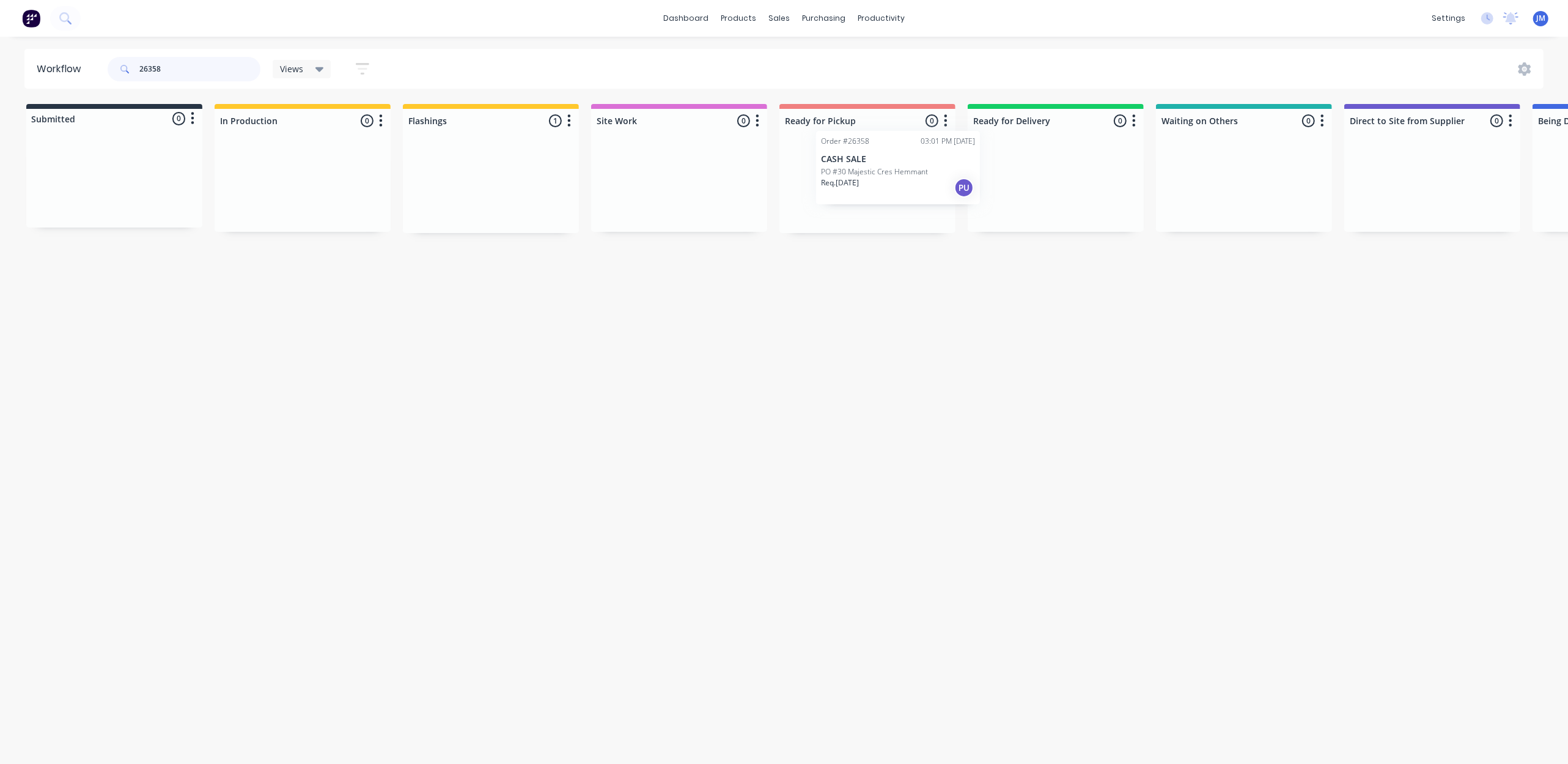
drag, startPoint x: 681, startPoint y: 194, endPoint x: 922, endPoint y: 167, distance: 242.5
click at [929, 172] on div "Submitted 0 Status colour #273444 hex #273444 Save Cancel Summaries Total order…" at bounding box center [1099, 168] width 2216 height 129
type input "2"
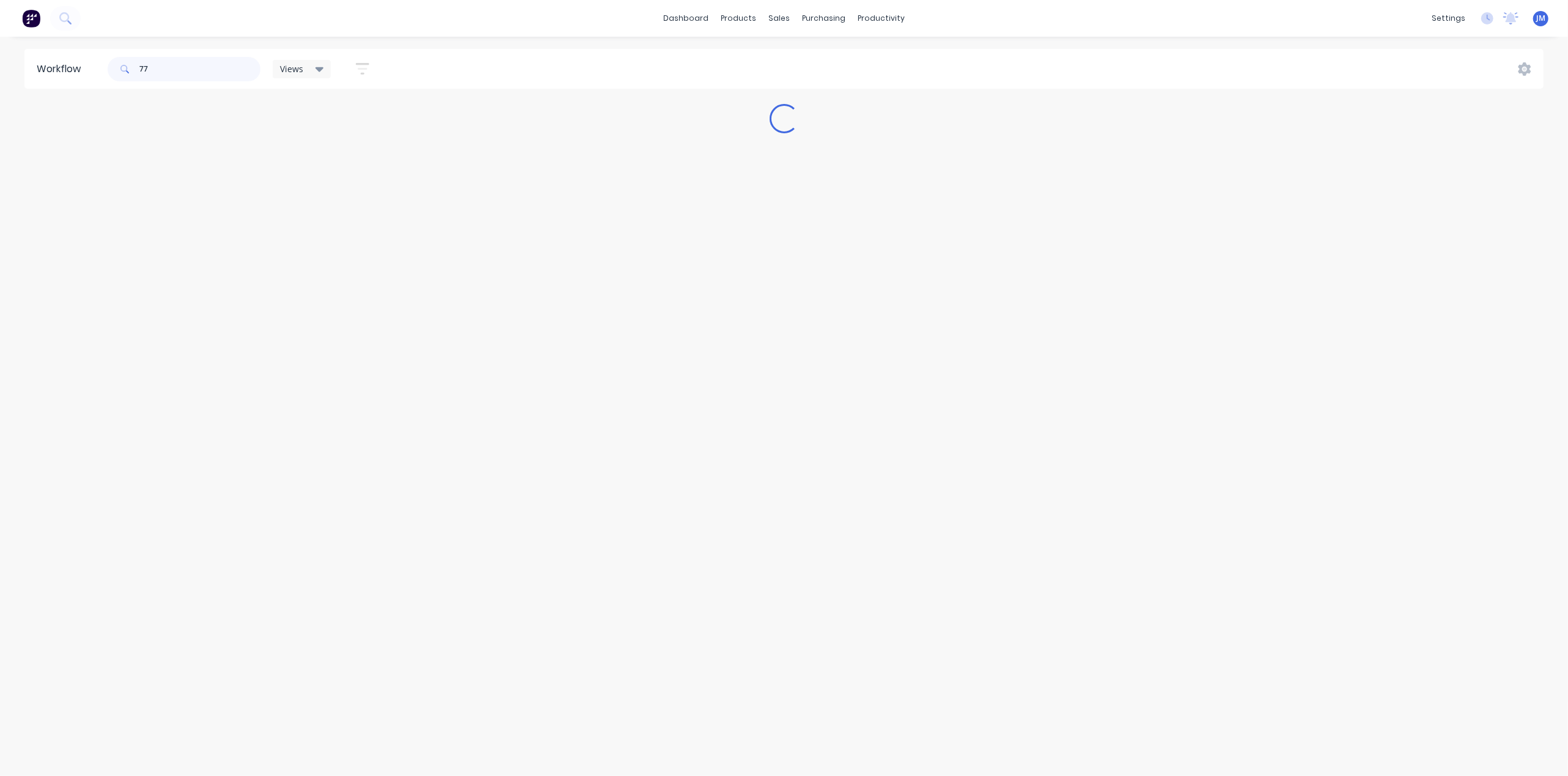
type input "7"
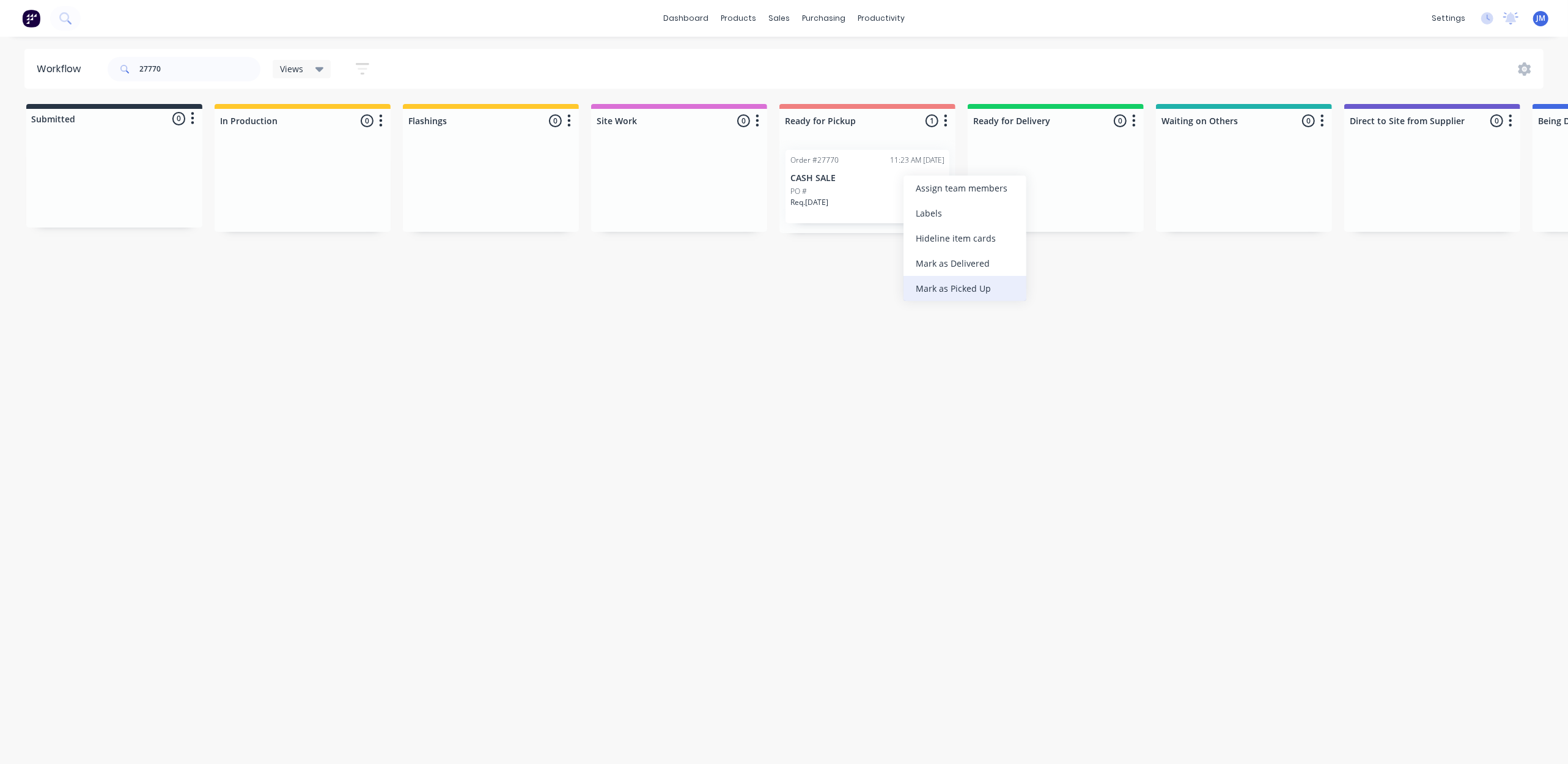
drag, startPoint x: 932, startPoint y: 284, endPoint x: 771, endPoint y: 229, distance: 170.1
click at [932, 283] on div "Mark as Picked Up" at bounding box center [965, 288] width 123 height 25
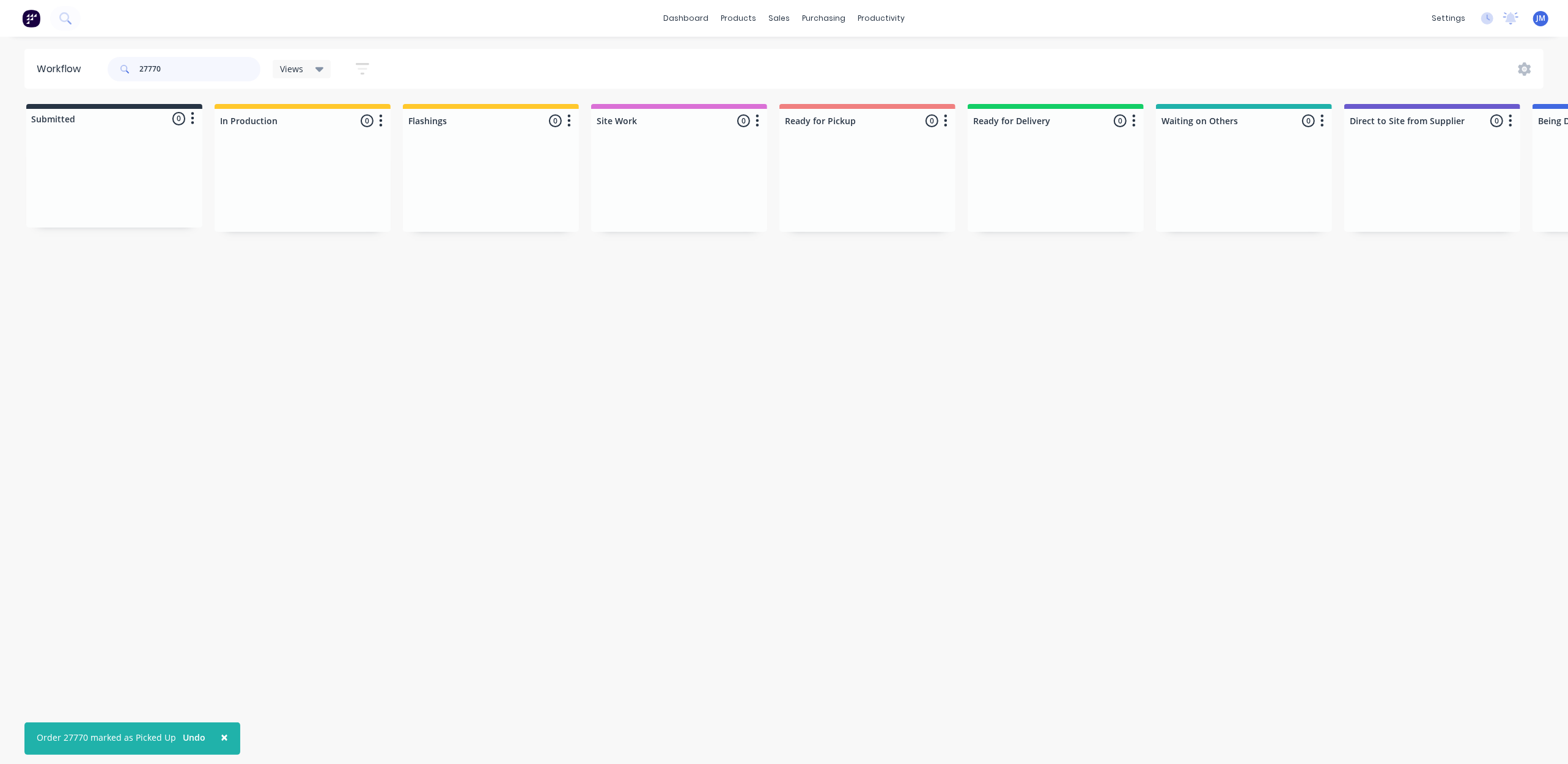
click at [199, 79] on input "27770" at bounding box center [200, 69] width 121 height 24
type input "2"
